Goal: Check status: Check status

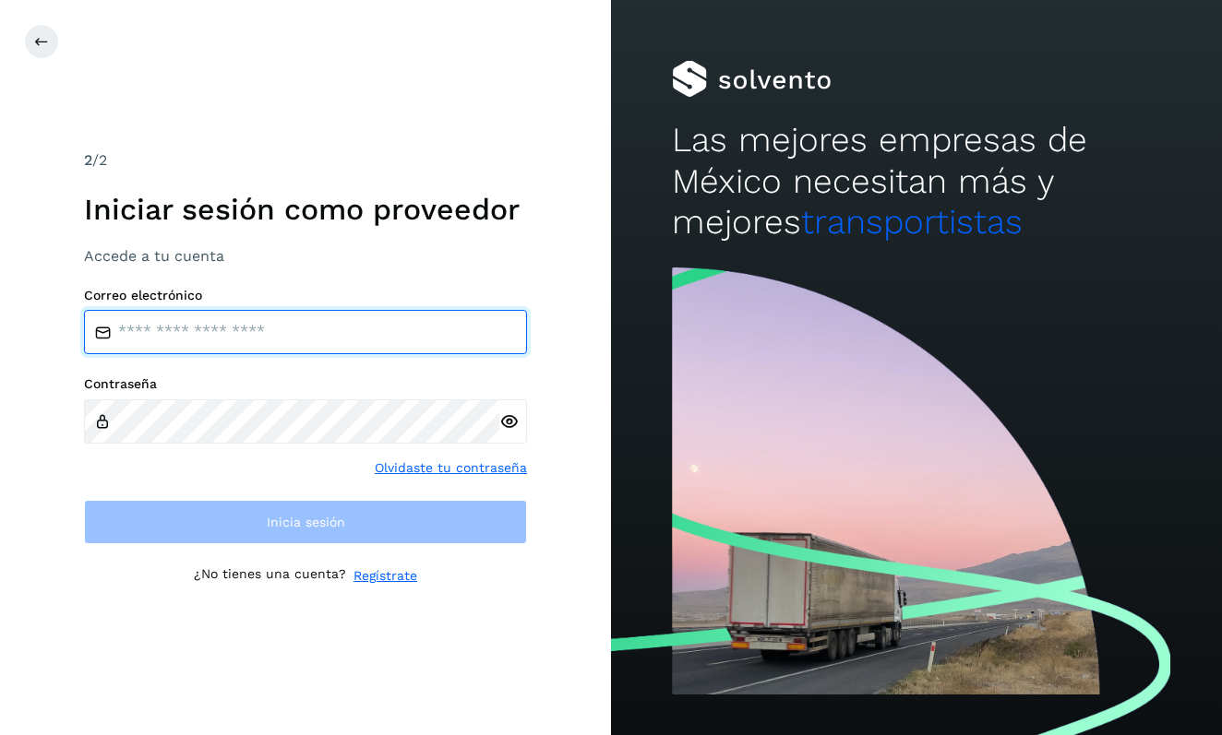
type input "**********"
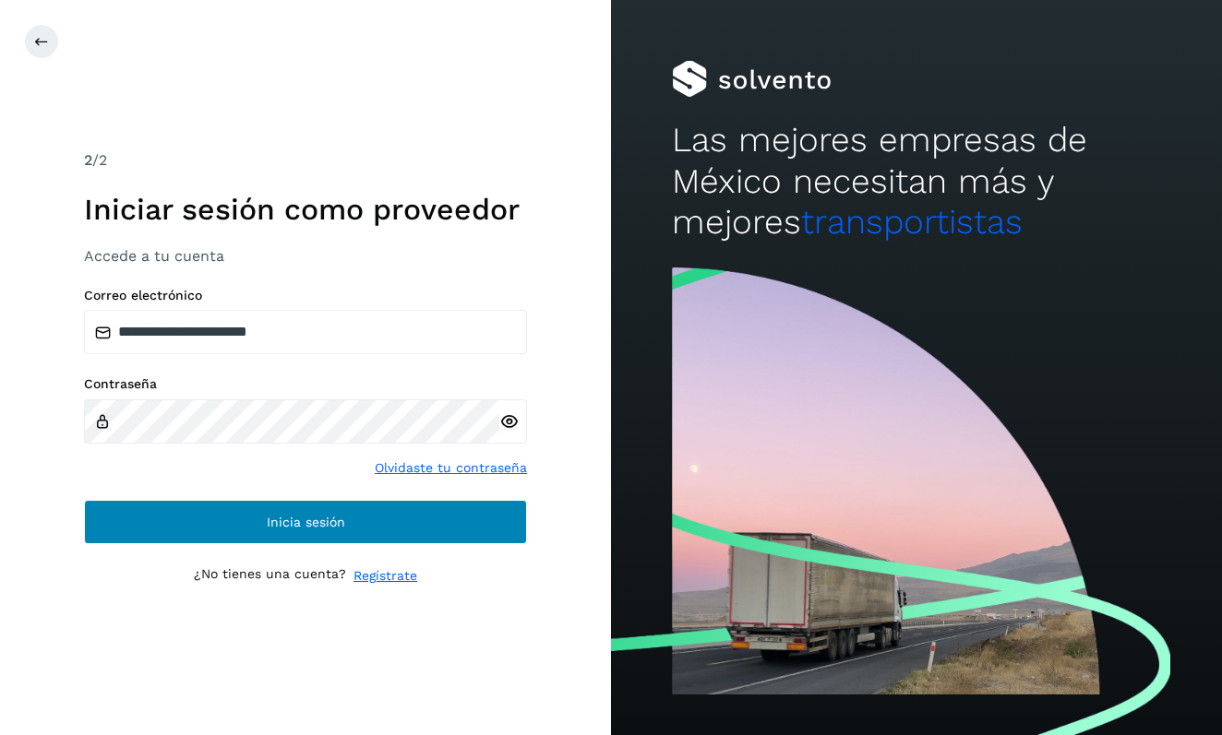
click at [347, 526] on button "Inicia sesión" at bounding box center [305, 522] width 443 height 44
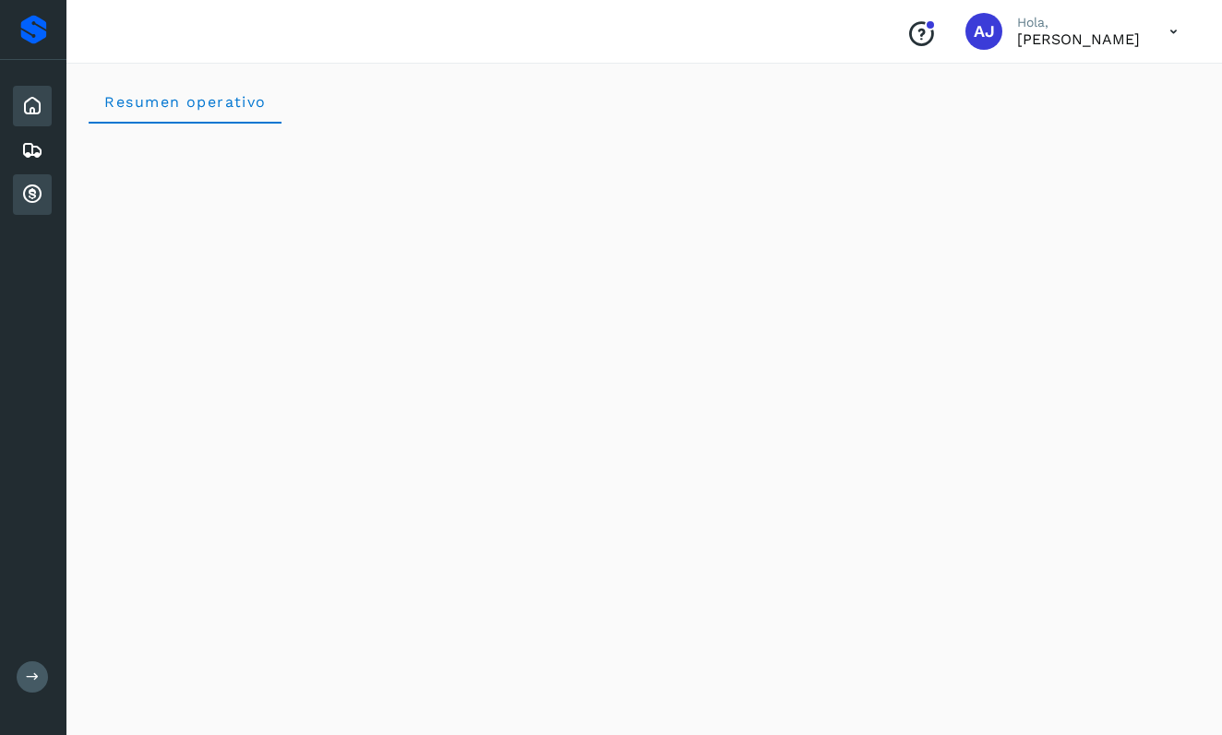
click at [29, 195] on icon at bounding box center [32, 195] width 22 height 22
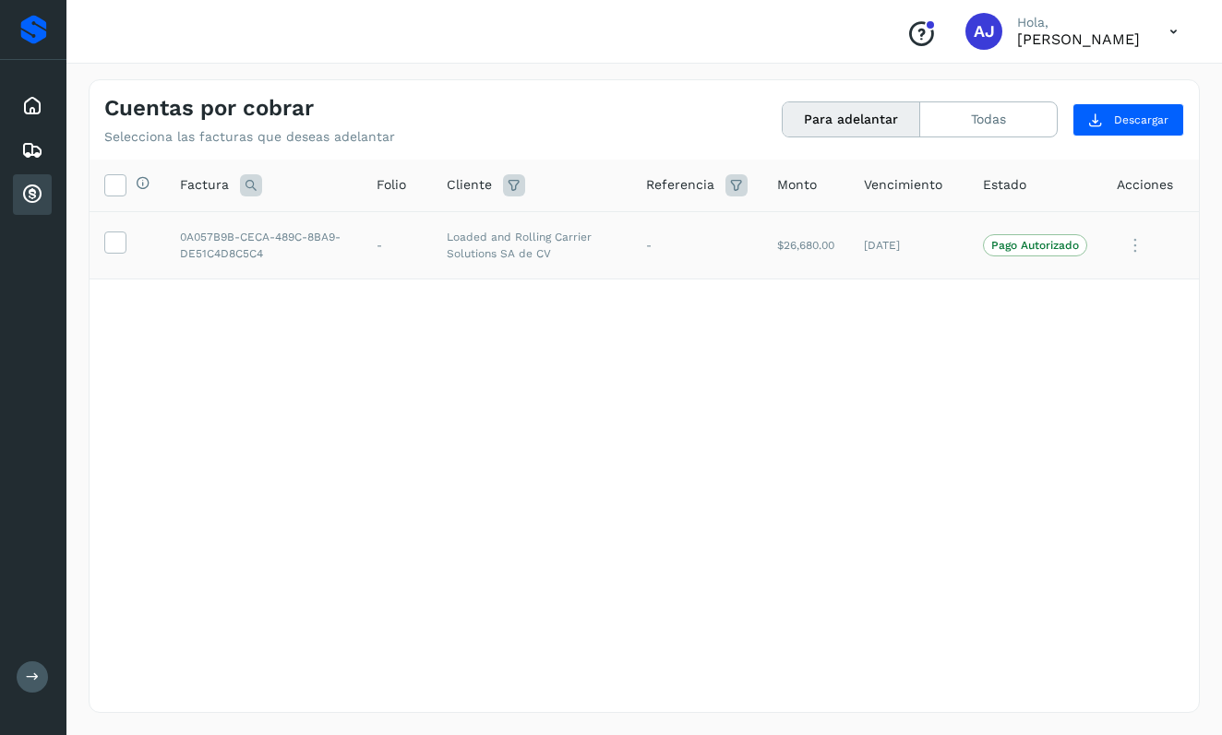
click at [1012, 244] on p "Pago Autorizado" at bounding box center [1035, 245] width 88 height 13
click at [114, 244] on icon at bounding box center [114, 241] width 19 height 19
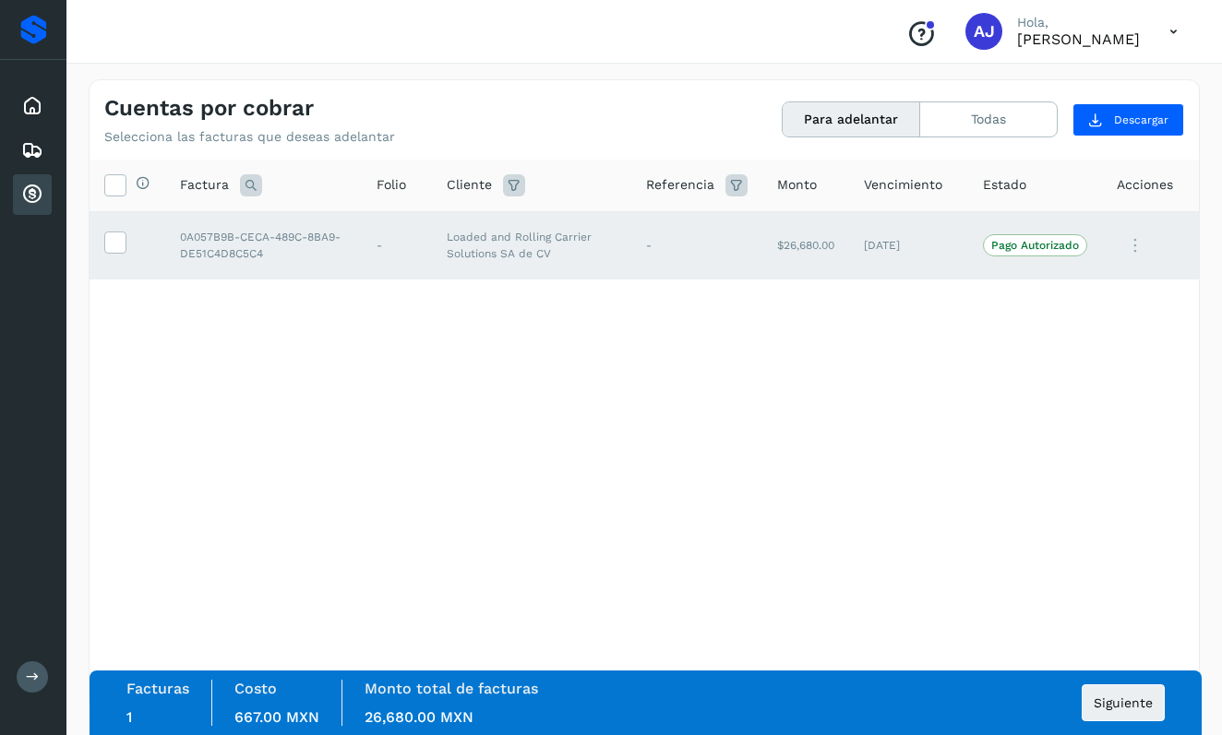
click at [997, 249] on p "Pago Autorizado" at bounding box center [1035, 245] width 88 height 13
click at [1039, 244] on p "Pago Autorizado" at bounding box center [1035, 245] width 88 height 13
click at [1132, 246] on icon at bounding box center [1134, 246] width 37 height 38
click at [1081, 239] on div at bounding box center [611, 367] width 1222 height 735
click at [1057, 240] on p "Pago Autorizado" at bounding box center [1035, 245] width 88 height 13
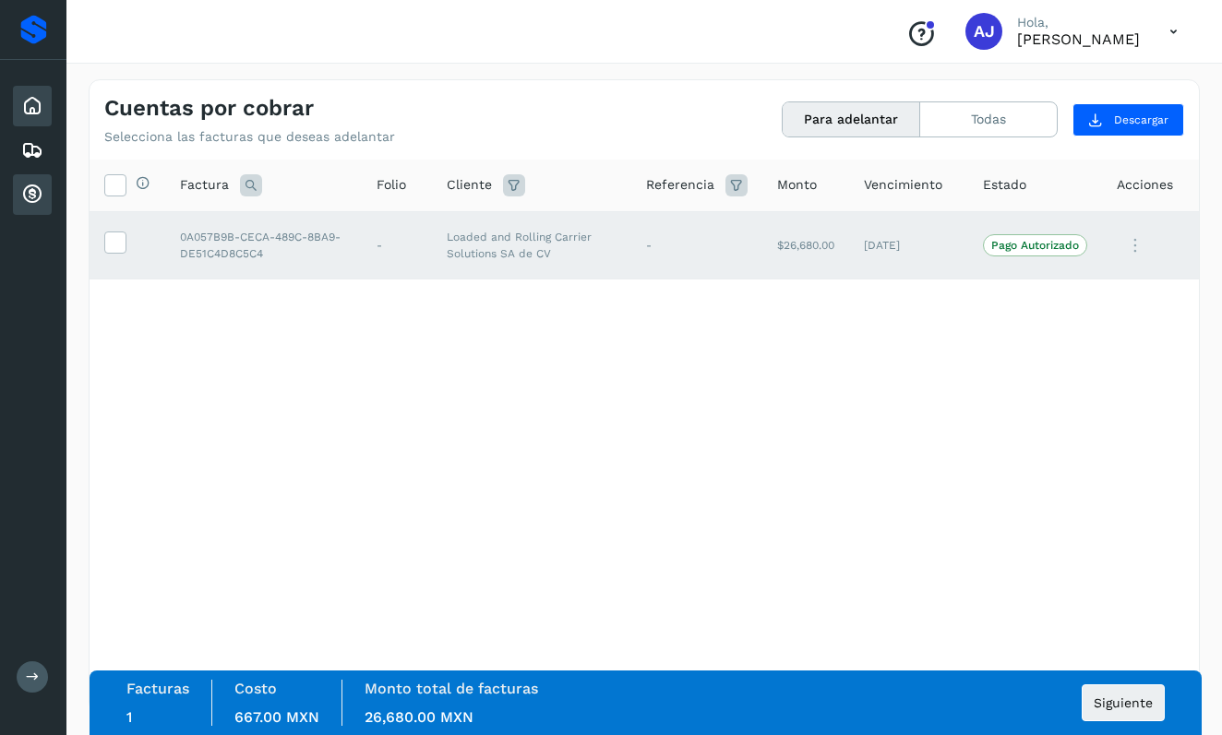
click at [36, 110] on icon at bounding box center [32, 106] width 22 height 22
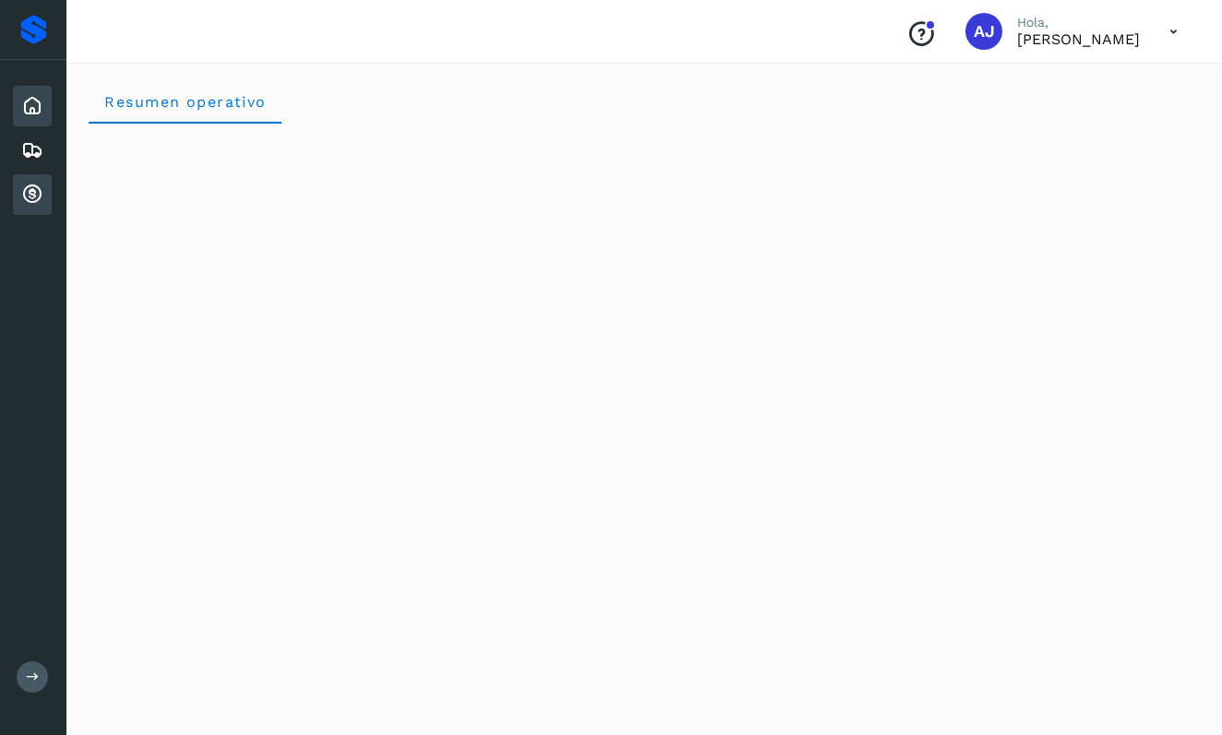
click at [36, 185] on icon at bounding box center [32, 195] width 22 height 22
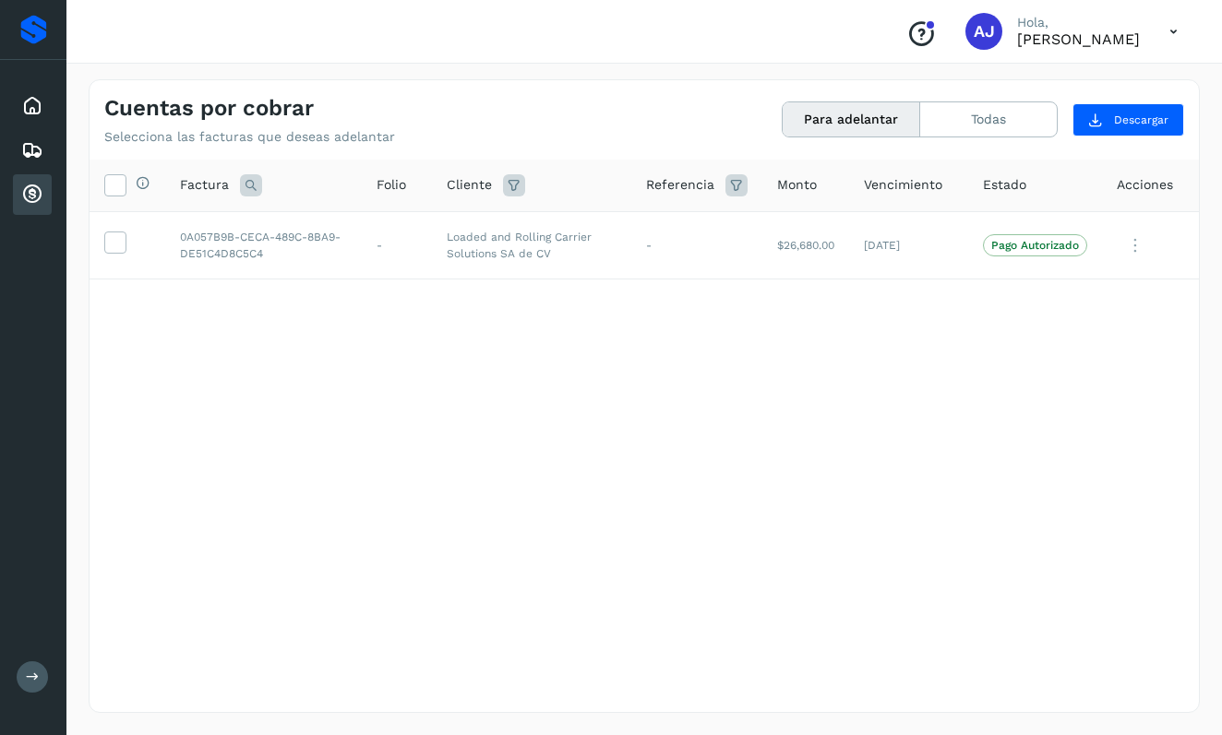
click at [856, 115] on button "Para adelantar" at bounding box center [850, 119] width 137 height 34
click at [962, 110] on button "Todas" at bounding box center [988, 119] width 137 height 34
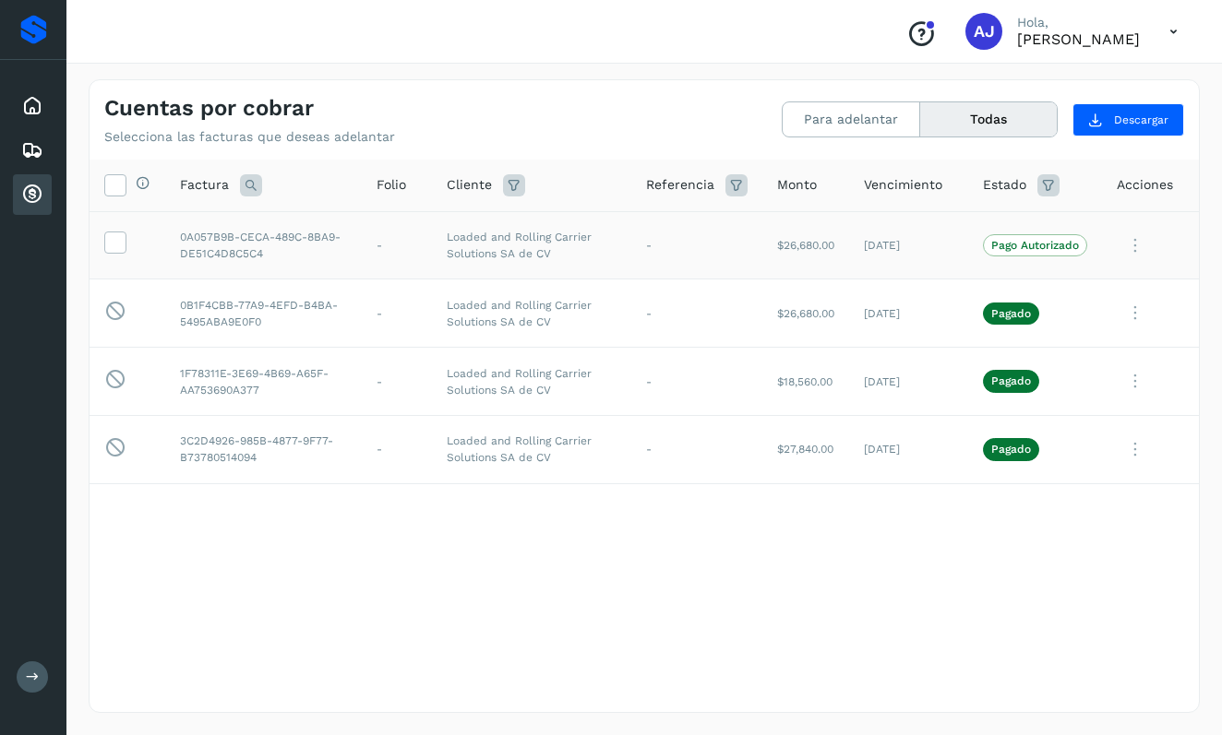
click at [1023, 247] on p "Pago Autorizado" at bounding box center [1035, 245] width 88 height 13
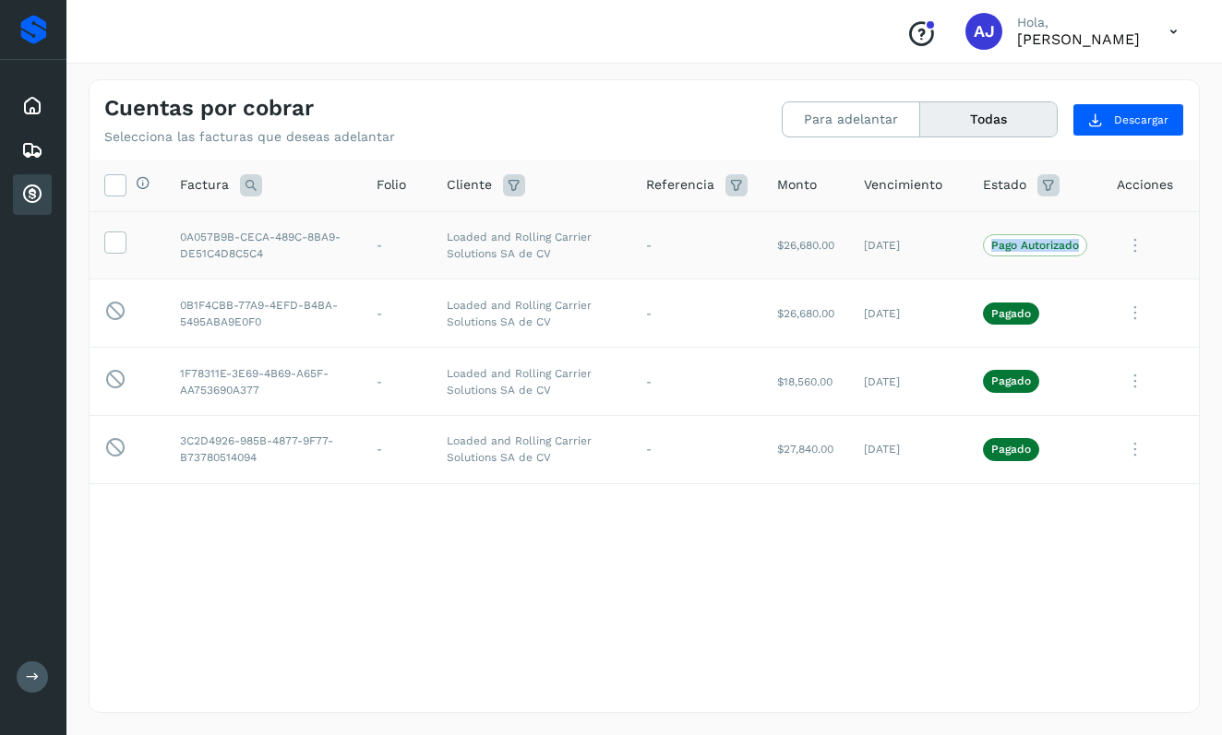
click at [1023, 247] on p "Pago Autorizado" at bounding box center [1035, 245] width 88 height 13
click at [1010, 572] on div "Selecciona todas las facturas disponibles para adelanto Factura Folio Cliente R…" at bounding box center [643, 398] width 1109 height 477
click at [1138, 249] on icon at bounding box center [1134, 246] width 37 height 38
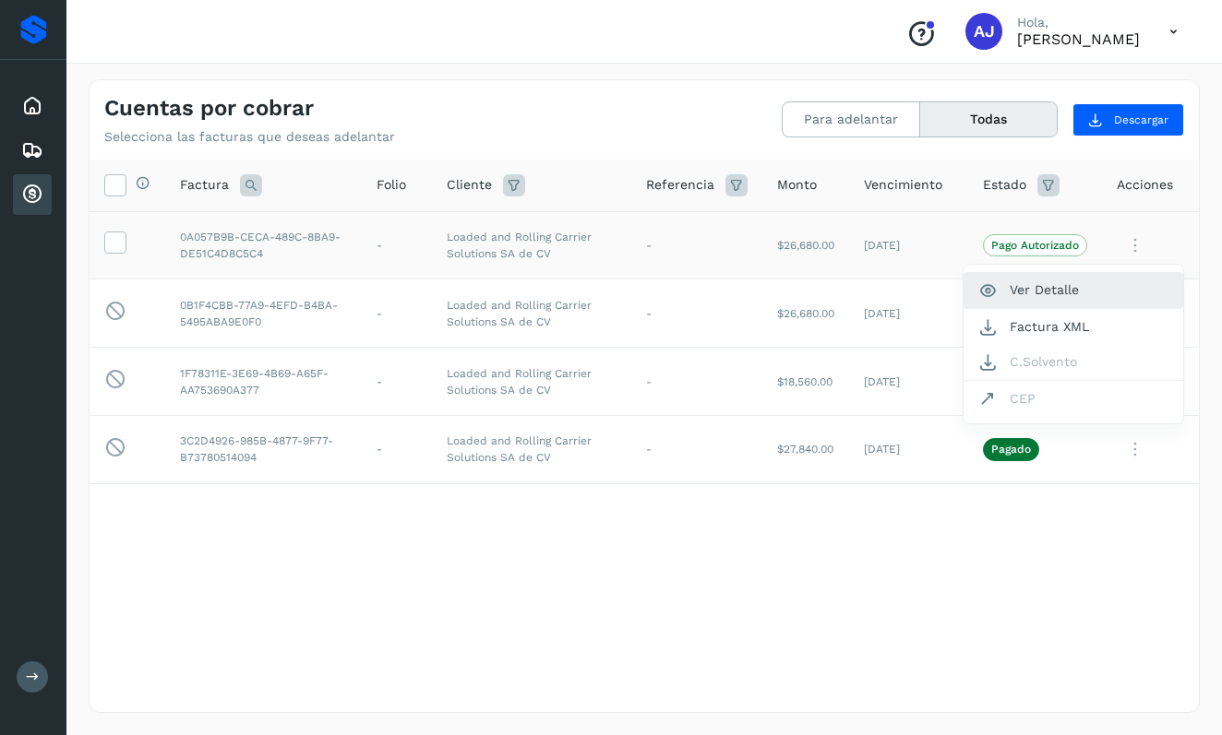
click at [1055, 297] on button "Ver Detalle" at bounding box center [1073, 290] width 220 height 36
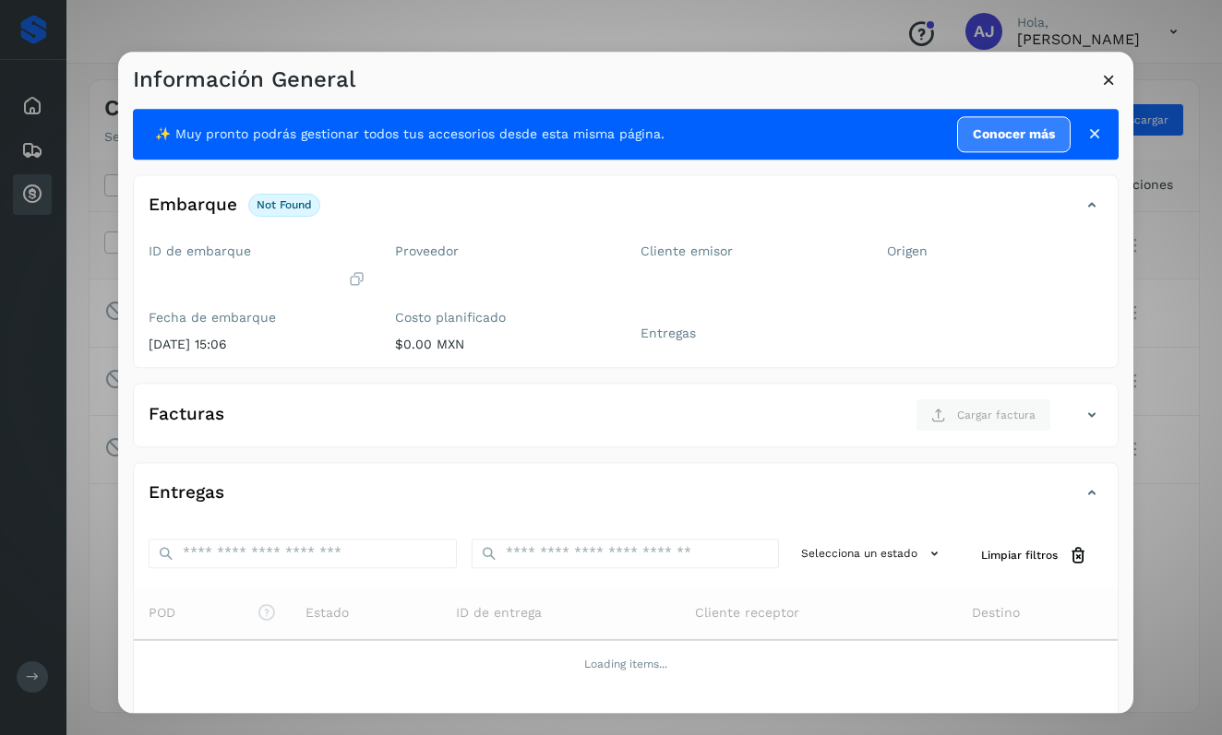
click at [1108, 82] on icon at bounding box center [1108, 79] width 19 height 19
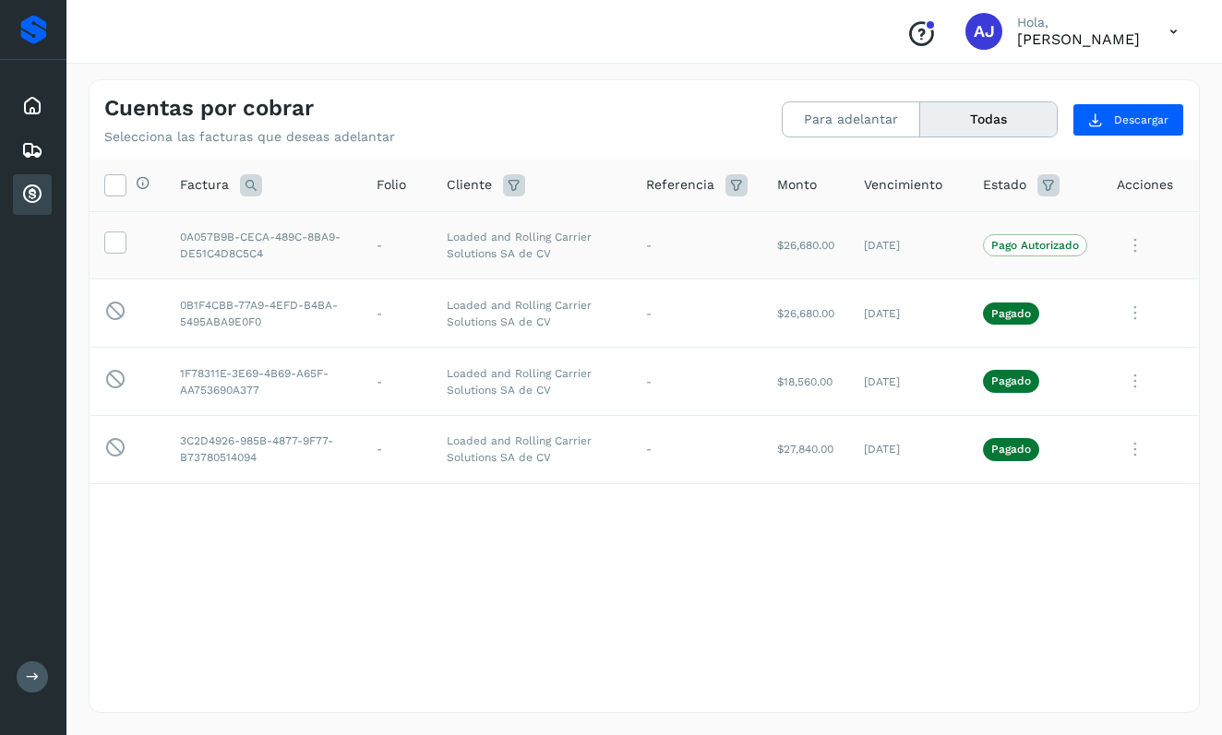
click at [127, 235] on td at bounding box center [127, 245] width 76 height 68
click at [122, 239] on icon at bounding box center [114, 241] width 19 height 19
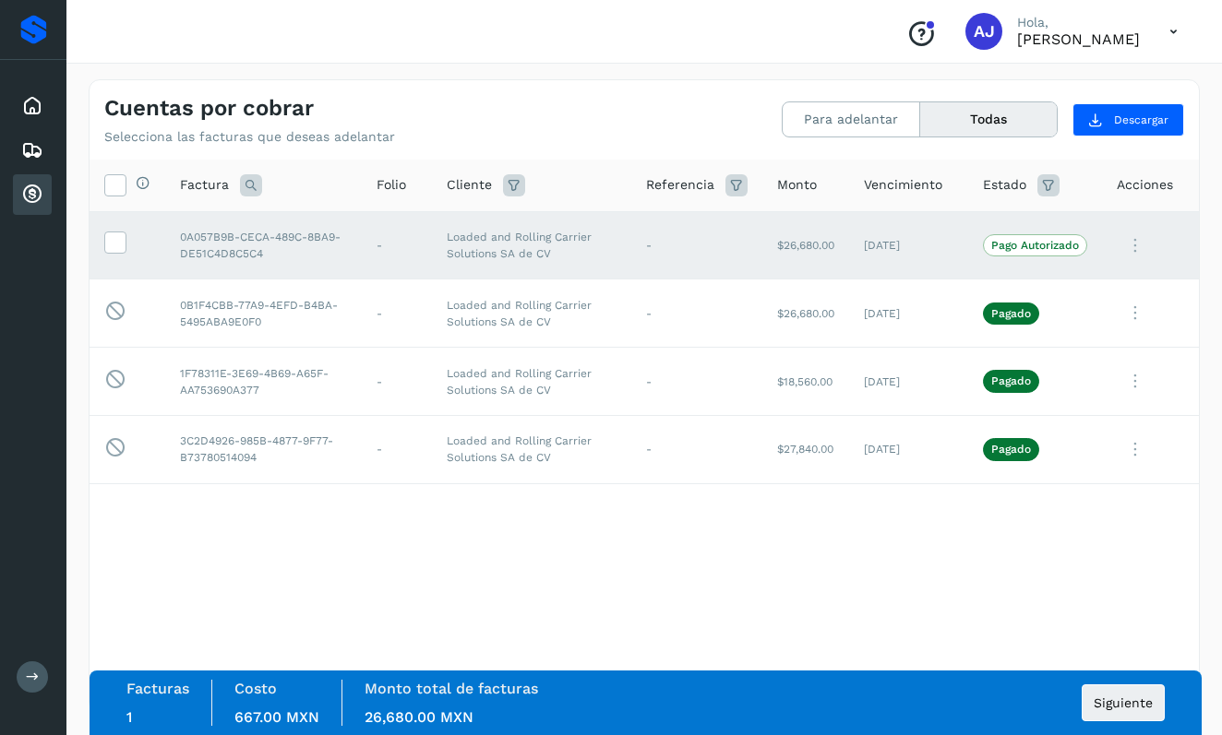
click at [998, 244] on p "Pago Autorizado" at bounding box center [1035, 245] width 88 height 13
click at [1132, 239] on icon at bounding box center [1134, 246] width 37 height 38
click at [1061, 287] on button "Ver Detalle" at bounding box center [1073, 290] width 220 height 36
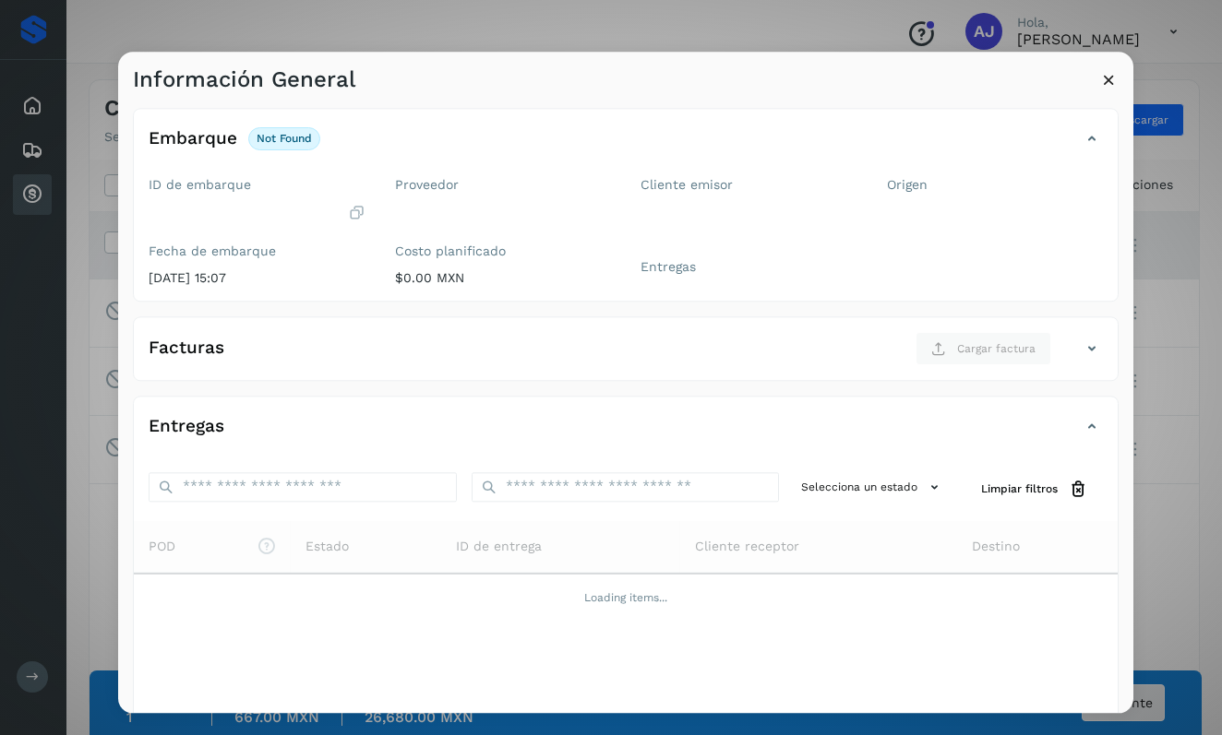
scroll to position [46, 0]
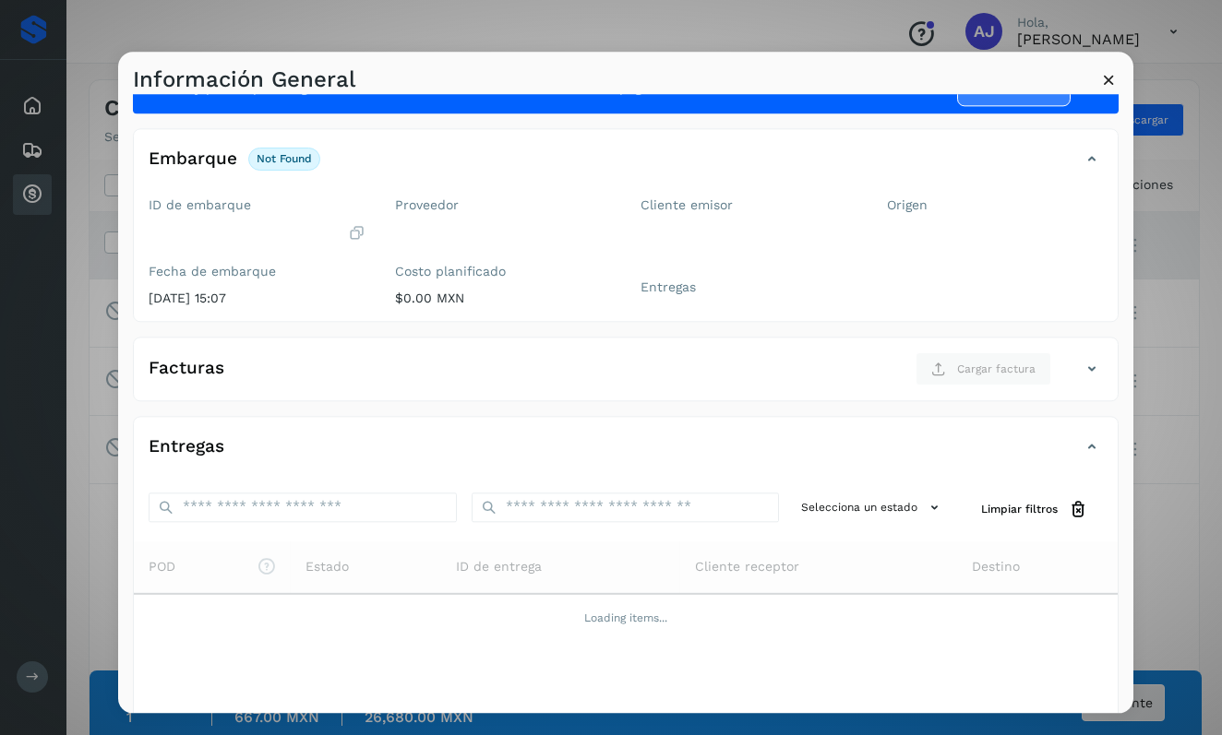
click at [1112, 81] on icon at bounding box center [1108, 79] width 19 height 19
